Goal: Transaction & Acquisition: Purchase product/service

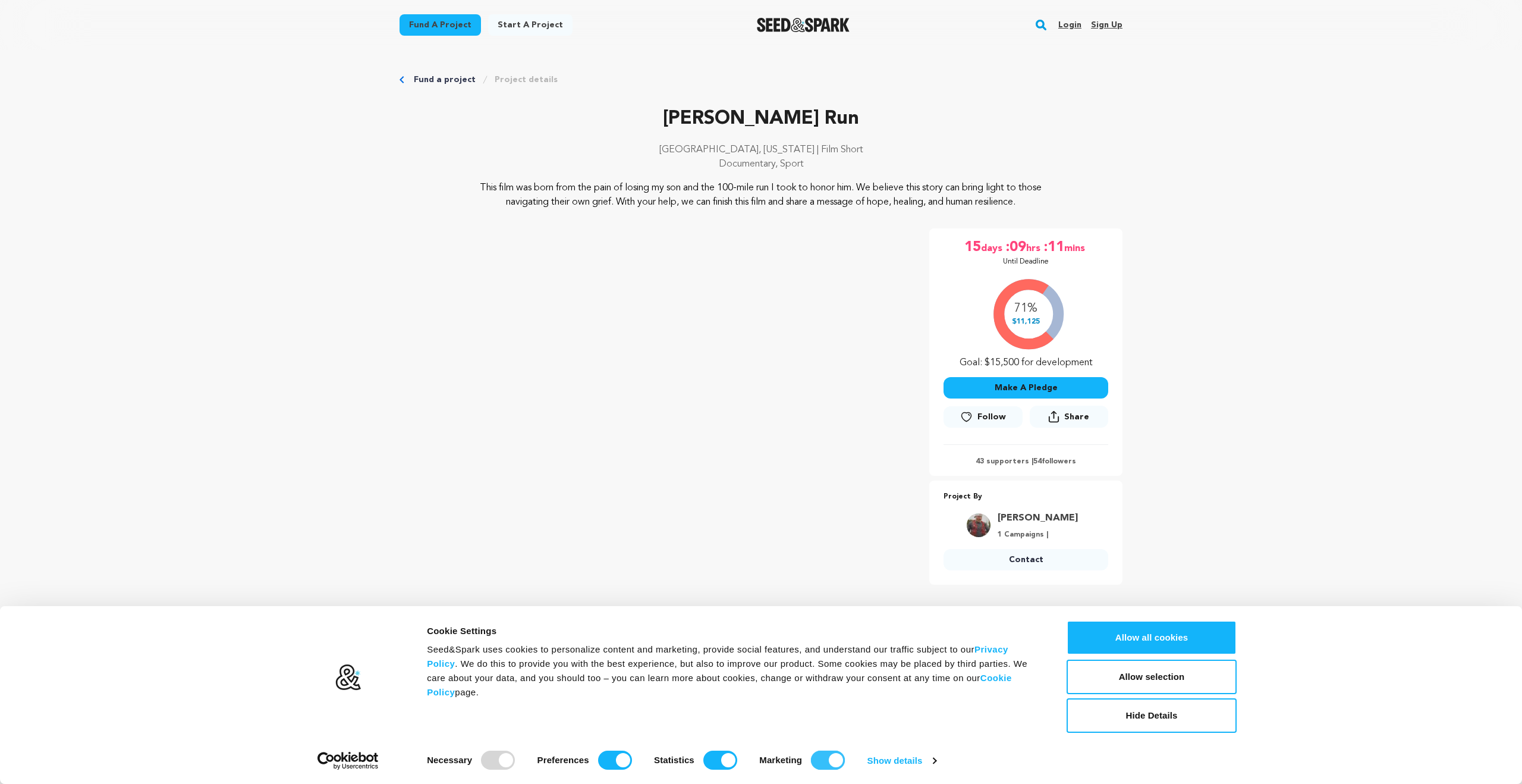
click at [829, 759] on input "Marketing" at bounding box center [828, 760] width 34 height 19
checkbox input "false"
click at [728, 761] on input "Statistics" at bounding box center [721, 760] width 34 height 19
checkbox input "false"
click at [928, 762] on link "Show details" at bounding box center [902, 760] width 69 height 18
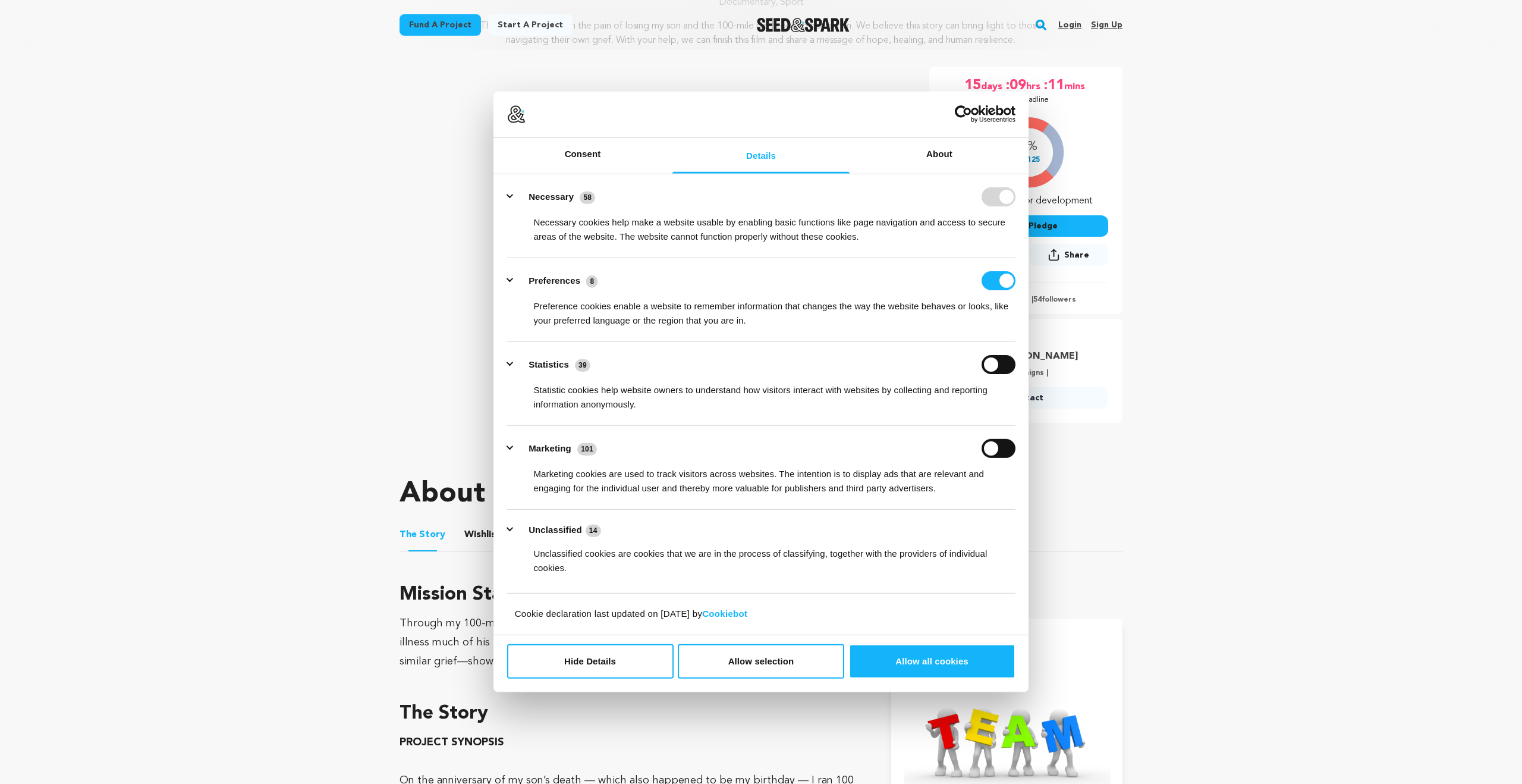
scroll to position [162, 0]
click at [992, 365] on input "Statistics" at bounding box center [999, 365] width 34 height 19
checkbox input "true"
click at [795, 663] on button "Allow selection" at bounding box center [761, 661] width 167 height 35
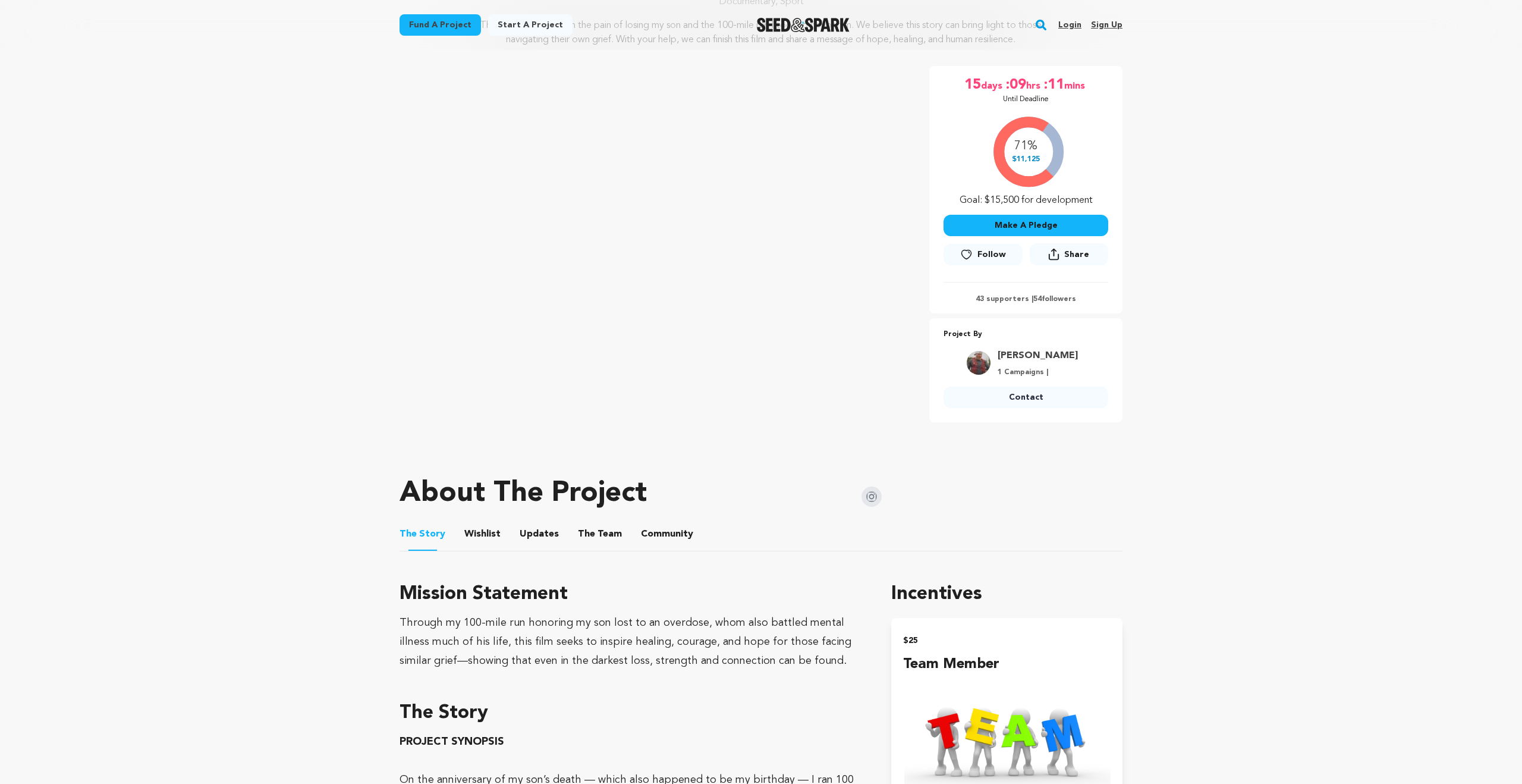
click at [1079, 231] on button "Make A Pledge" at bounding box center [1025, 225] width 165 height 22
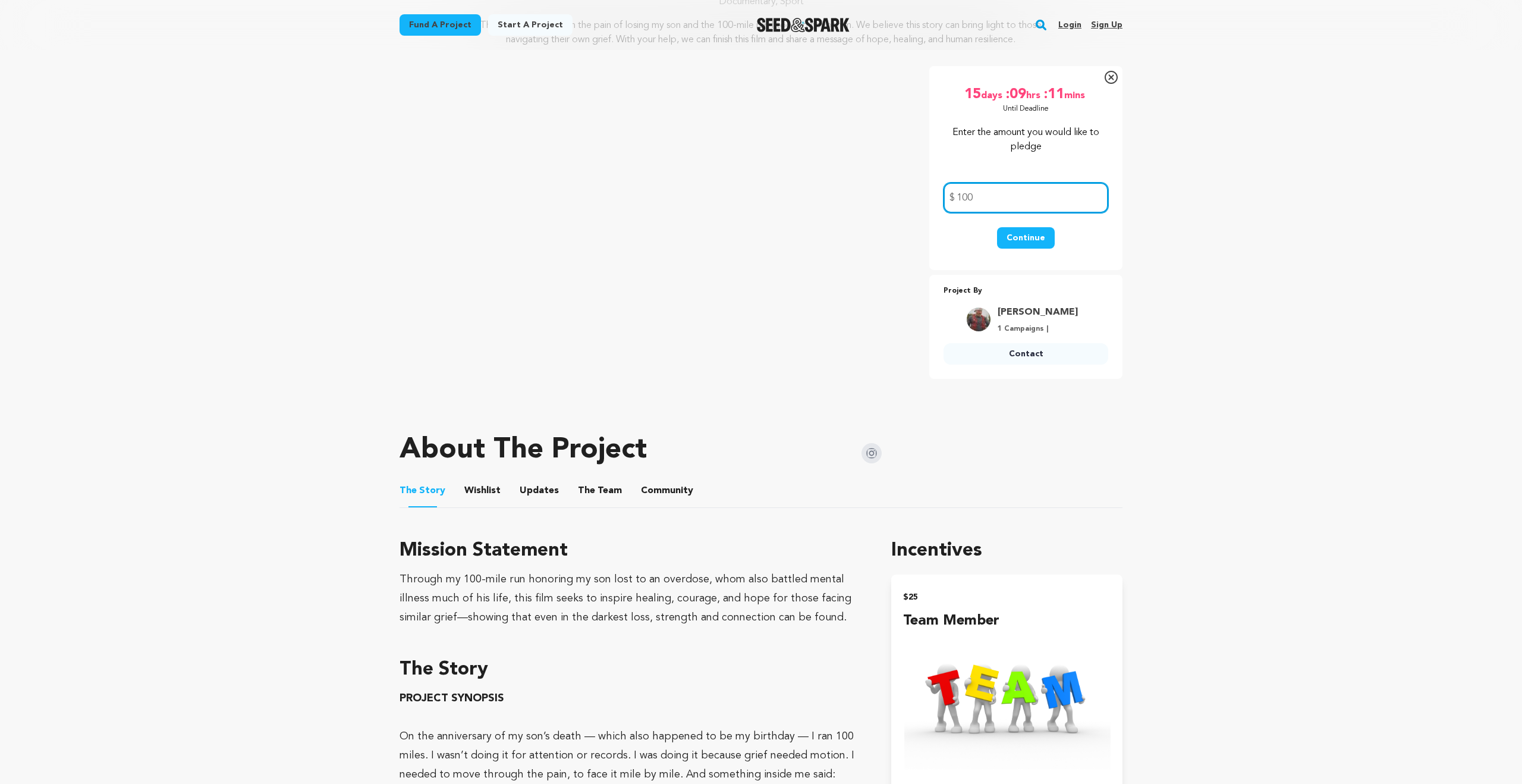
type input "100"
click at [1028, 244] on button "Continue" at bounding box center [1025, 237] width 57 height 22
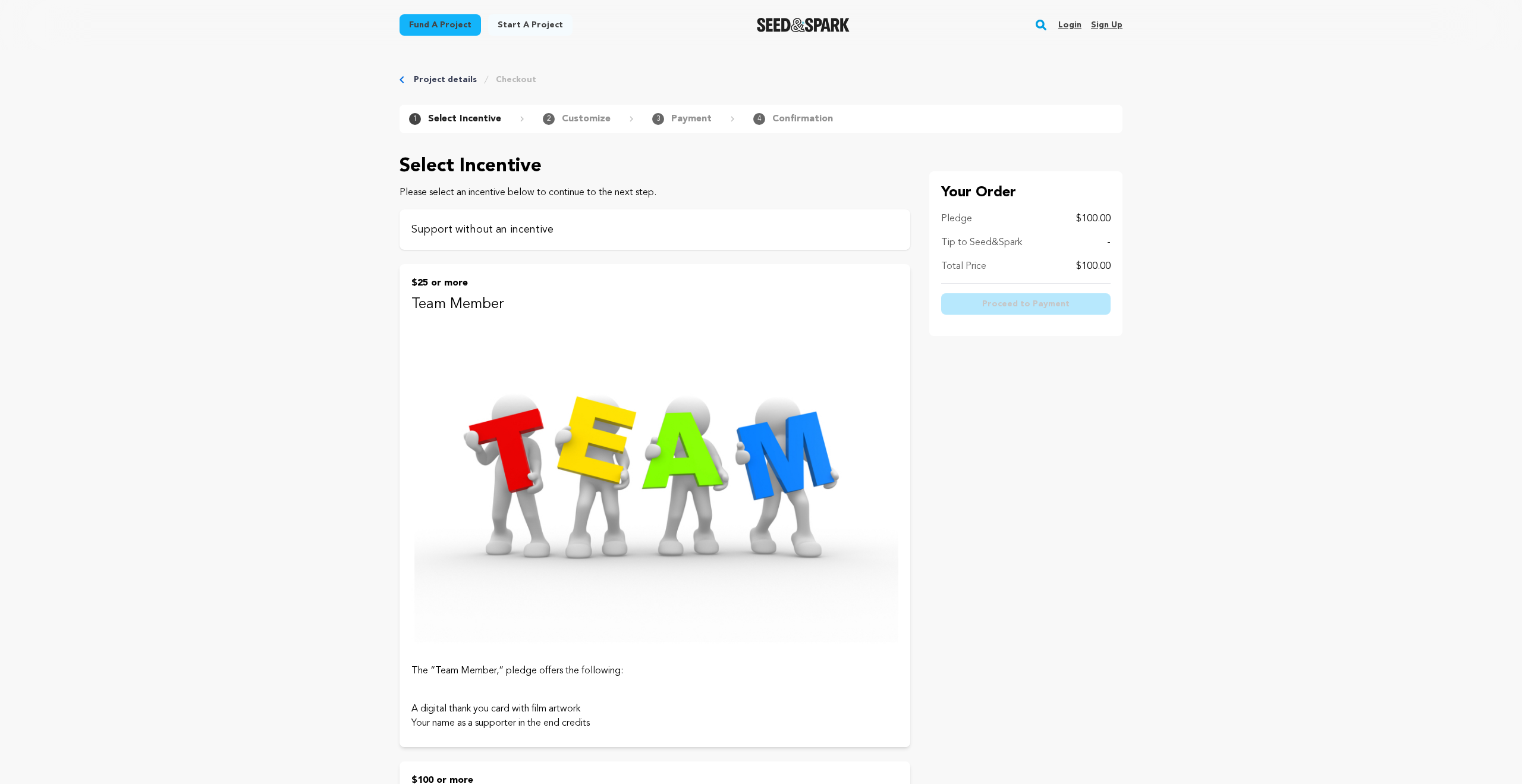
click at [552, 240] on div "Support without an incentive" at bounding box center [655, 229] width 511 height 41
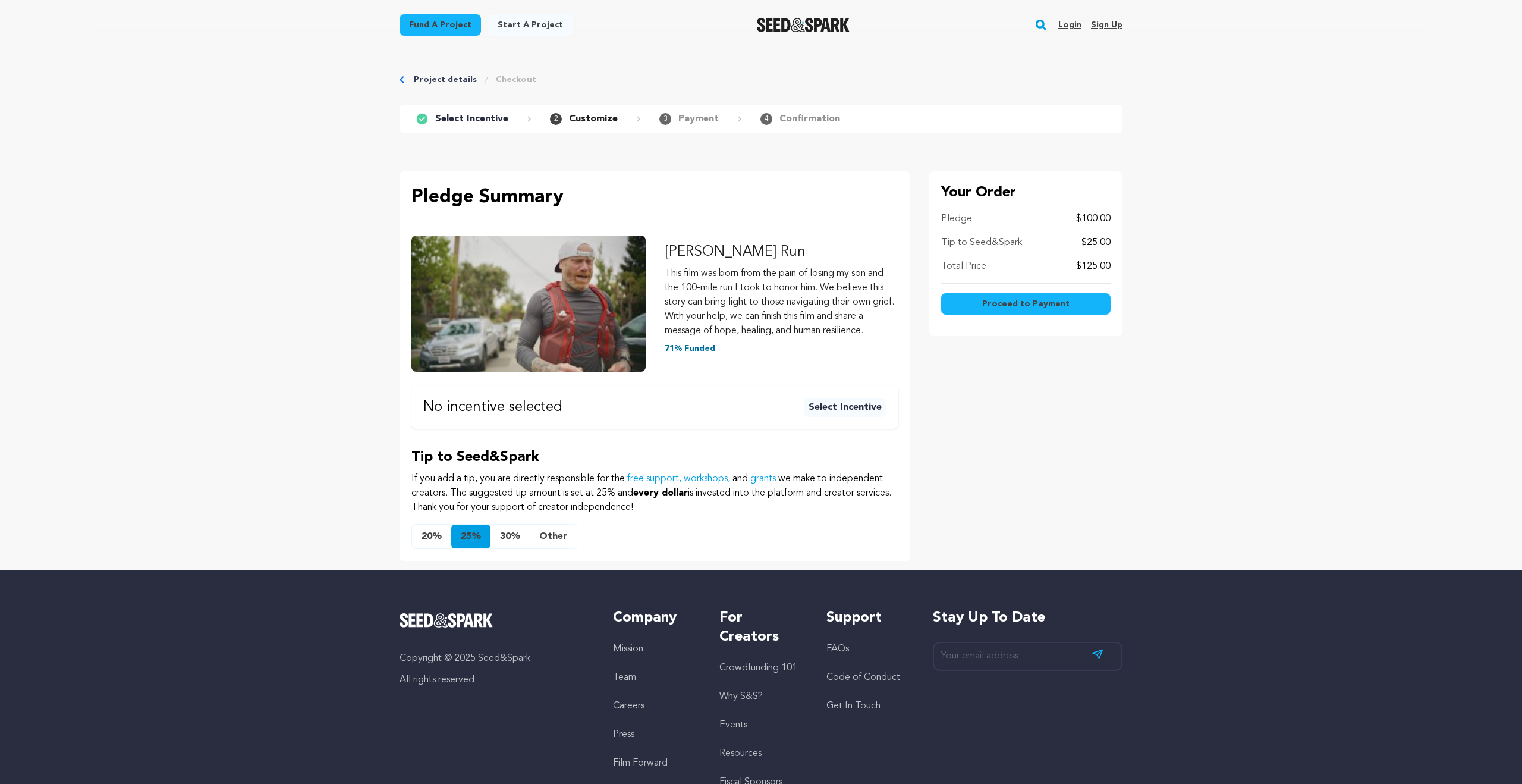
click at [434, 533] on button "20%" at bounding box center [432, 536] width 40 height 24
click at [564, 538] on button "Other" at bounding box center [553, 536] width 47 height 24
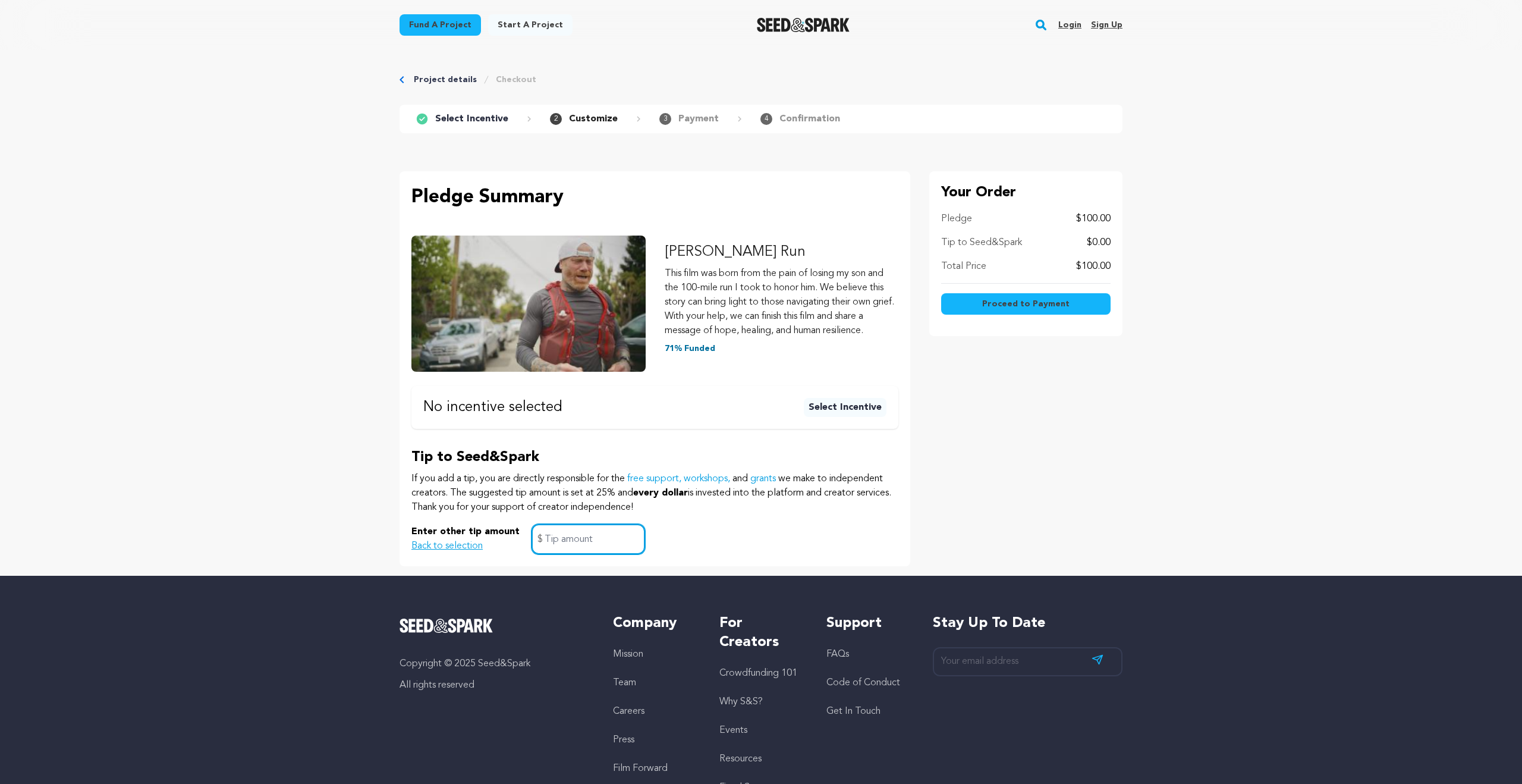
click at [575, 542] on input "text" at bounding box center [588, 539] width 114 height 30
type input "15"
click at [1010, 302] on span "Proceed to Payment" at bounding box center [1025, 303] width 88 height 12
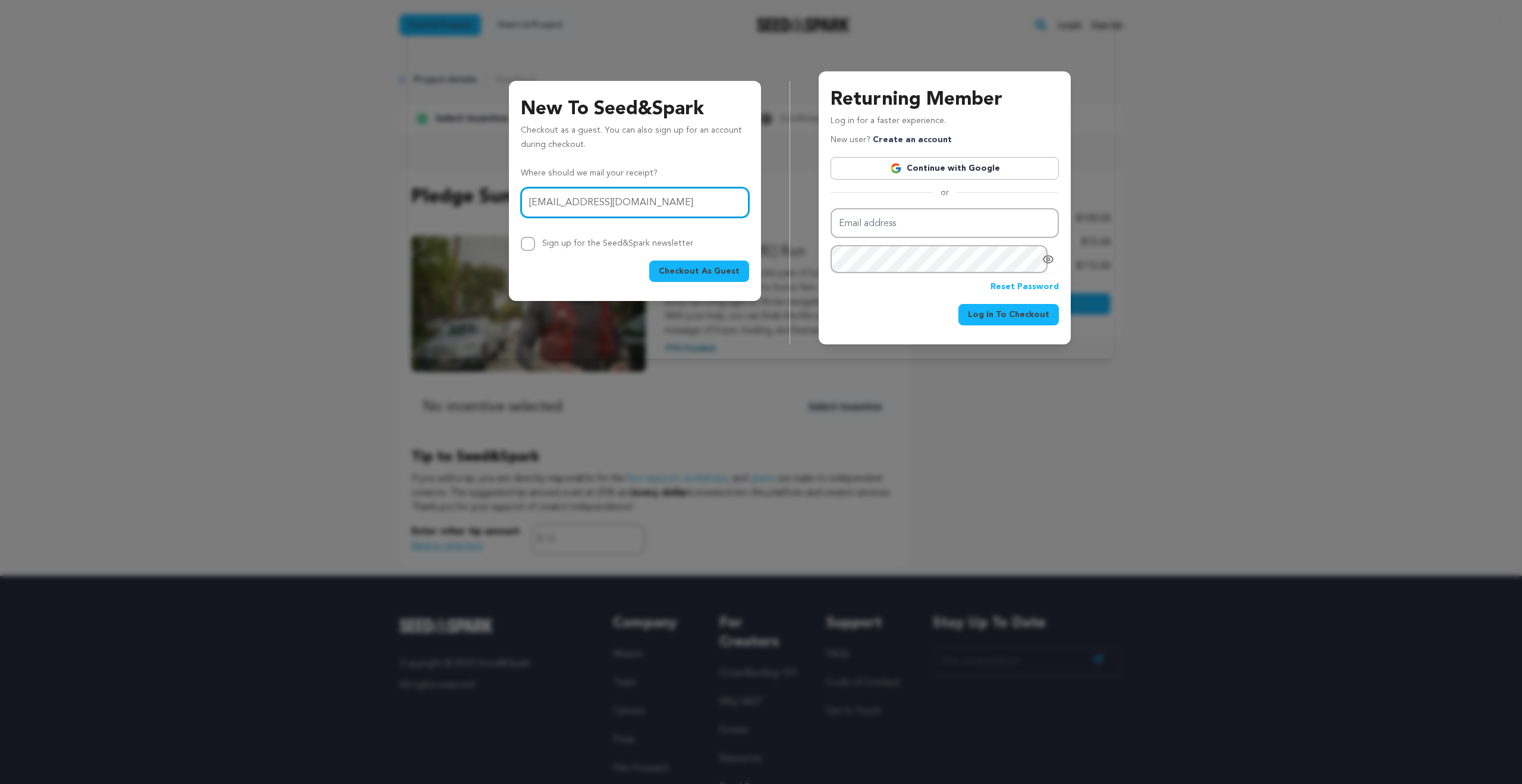
type input "kktyan@gmail.com"
click at [720, 271] on span "Checkout As Guest" at bounding box center [699, 270] width 81 height 12
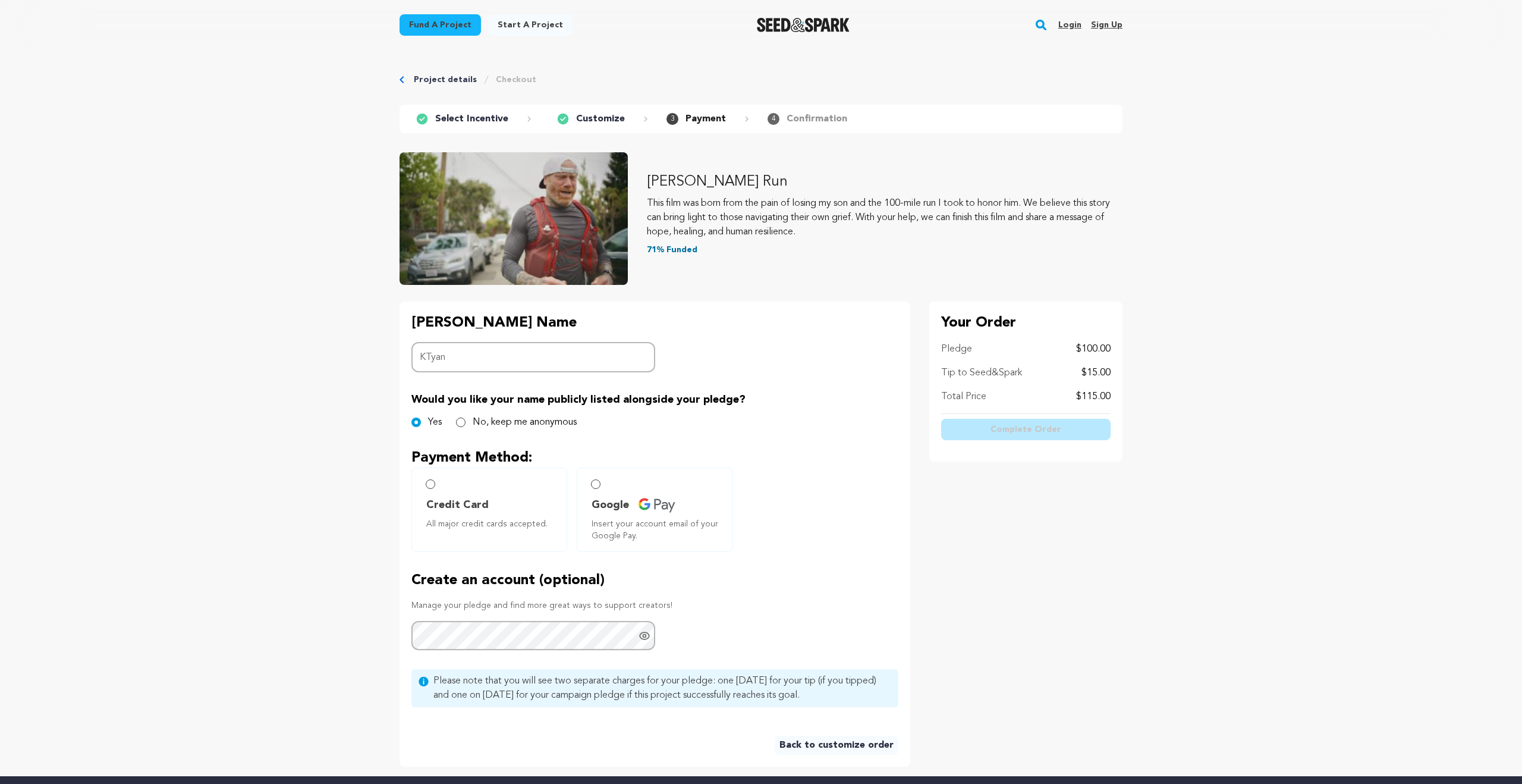
type input "KTyan"
click at [592, 481] on input "Google Insert your account email of your Google Pay." at bounding box center [596, 484] width 9 height 9
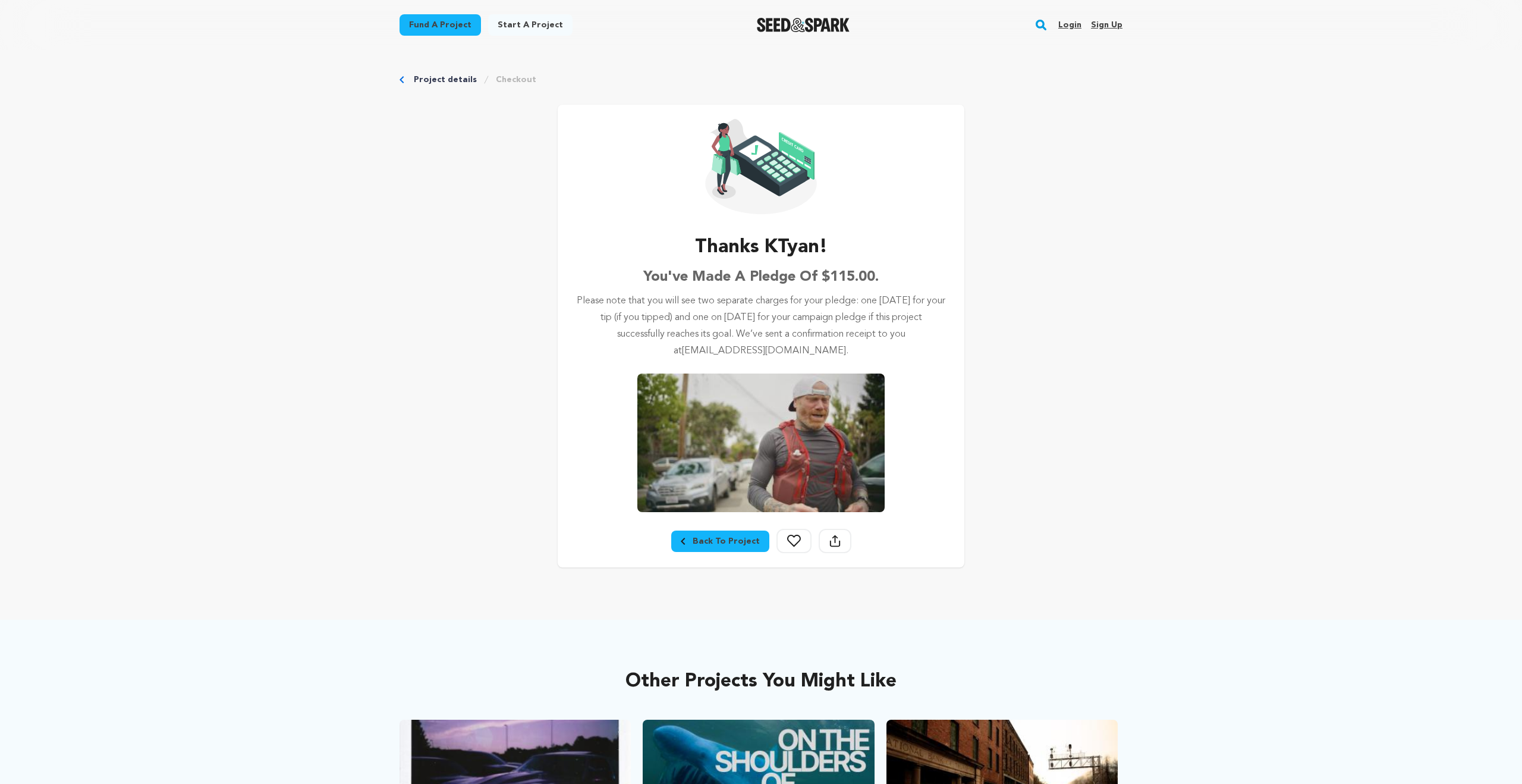
click at [788, 539] on icon at bounding box center [794, 540] width 14 height 12
